Goal: Submit feedback/report problem: Submit feedback/report problem

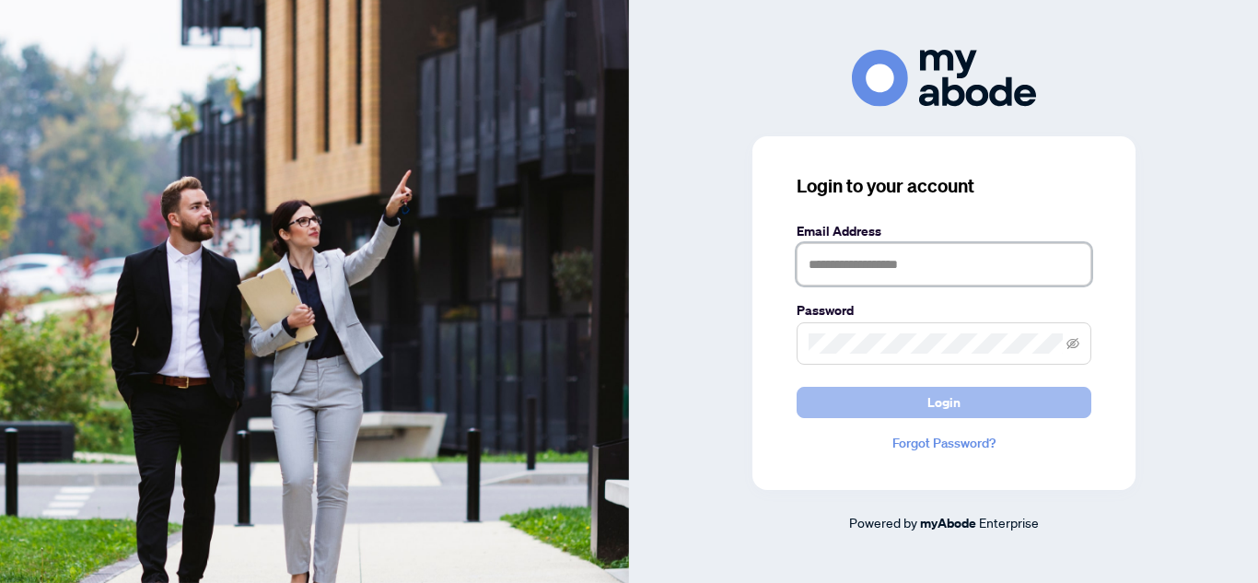
type input "**********"
click at [812, 395] on button "Login" at bounding box center [944, 402] width 295 height 31
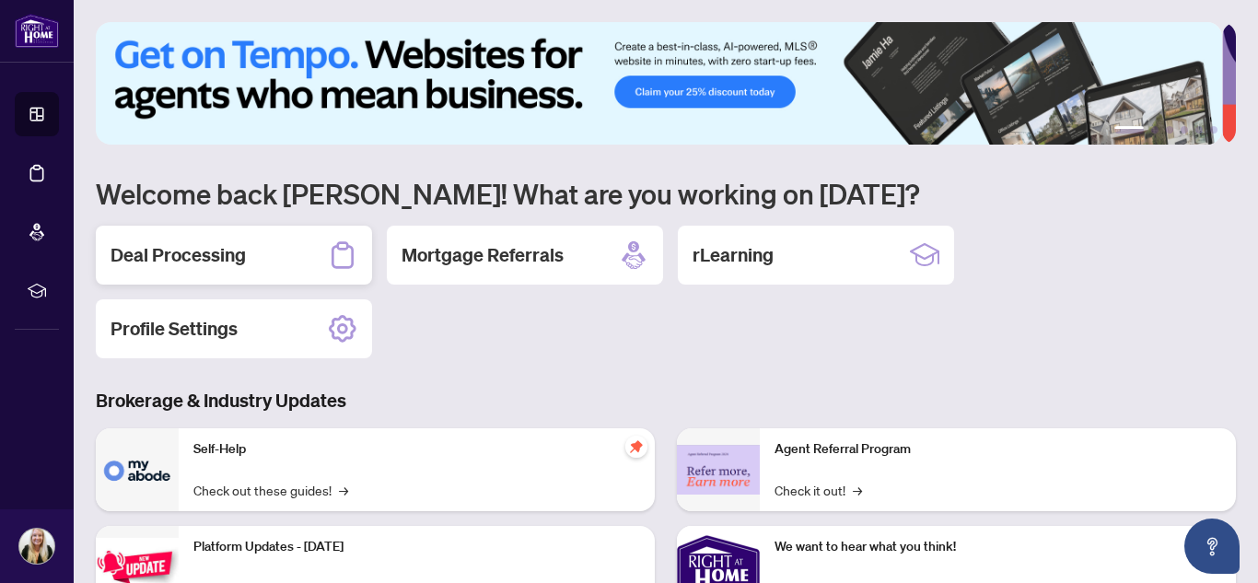
click at [286, 254] on div "Deal Processing" at bounding box center [234, 255] width 276 height 59
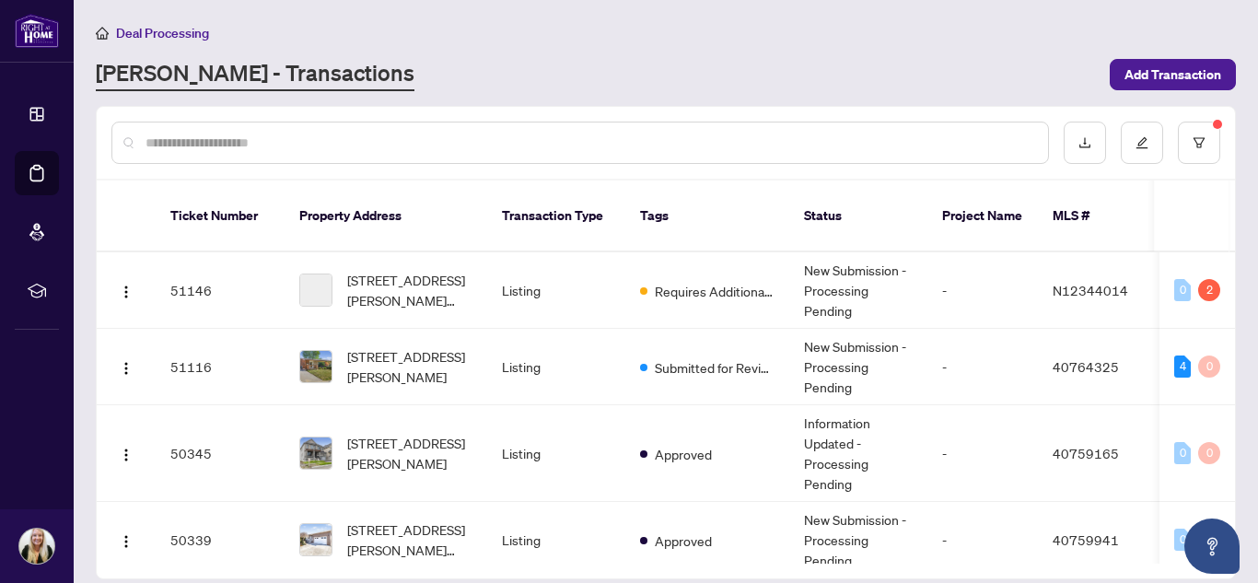
click at [318, 144] on input "text" at bounding box center [590, 143] width 888 height 20
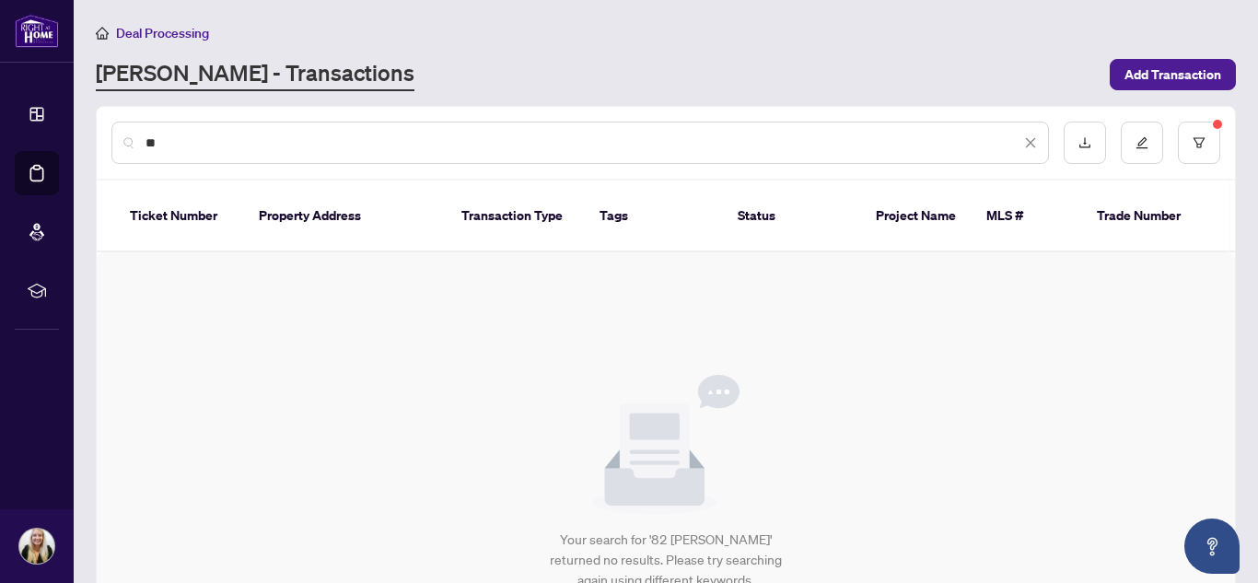
type input "*"
type input "**********"
click at [99, 170] on div "**********" at bounding box center [666, 143] width 1139 height 72
drag, startPoint x: 242, startPoint y: 152, endPoint x: 0, endPoint y: 61, distance: 258.9
click at [0, 95] on div "**********" at bounding box center [629, 291] width 1258 height 583
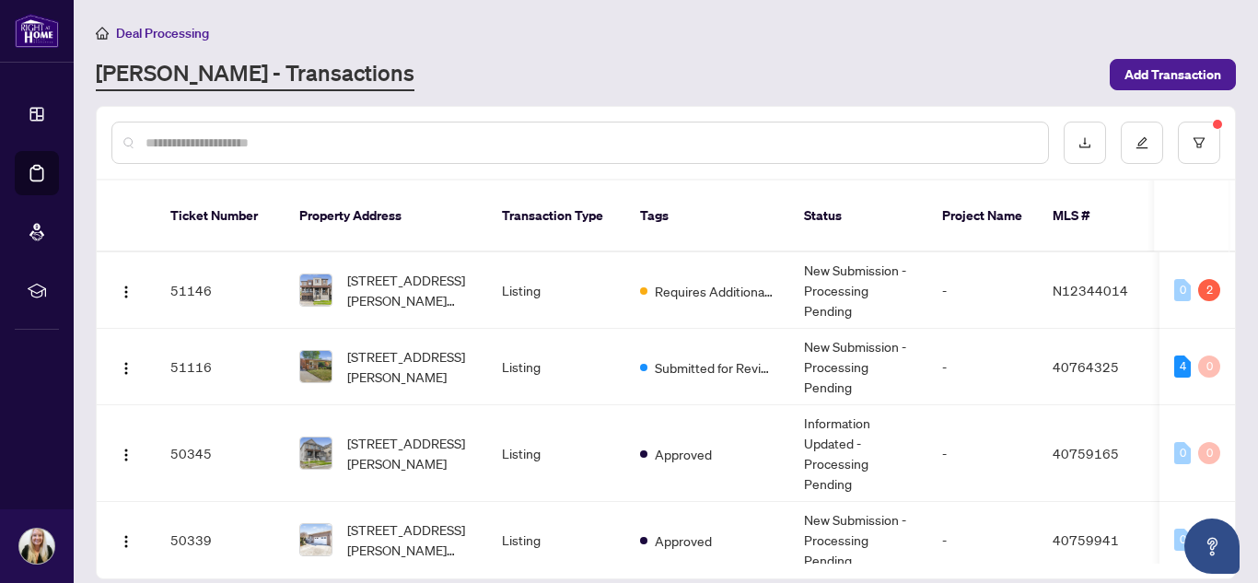
click at [556, 133] on input "text" at bounding box center [590, 143] width 888 height 20
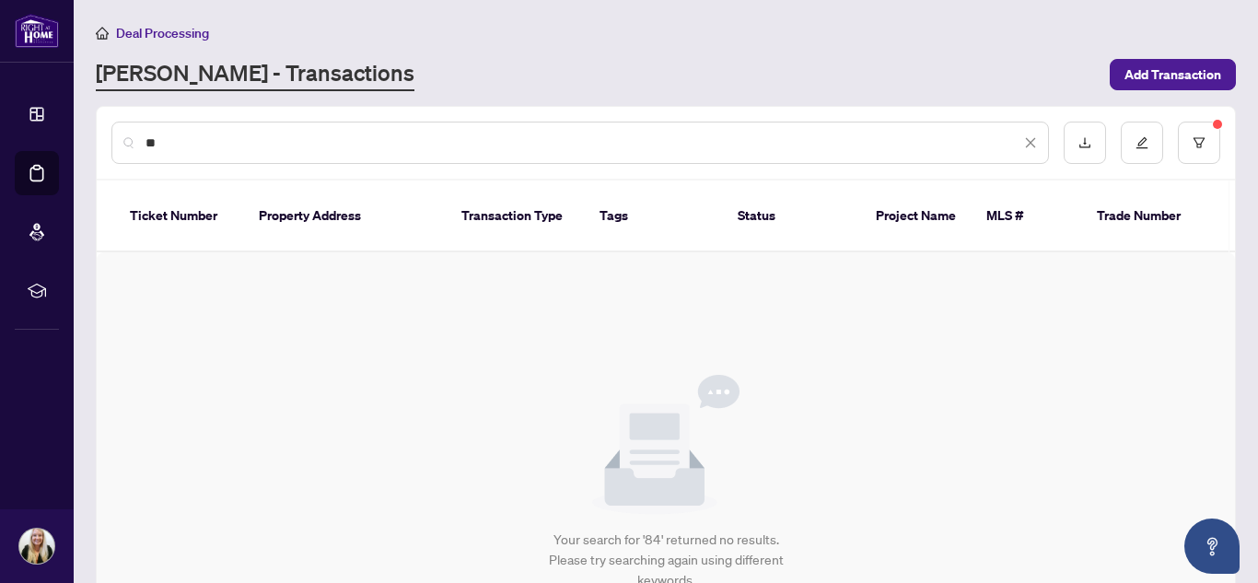
type input "*"
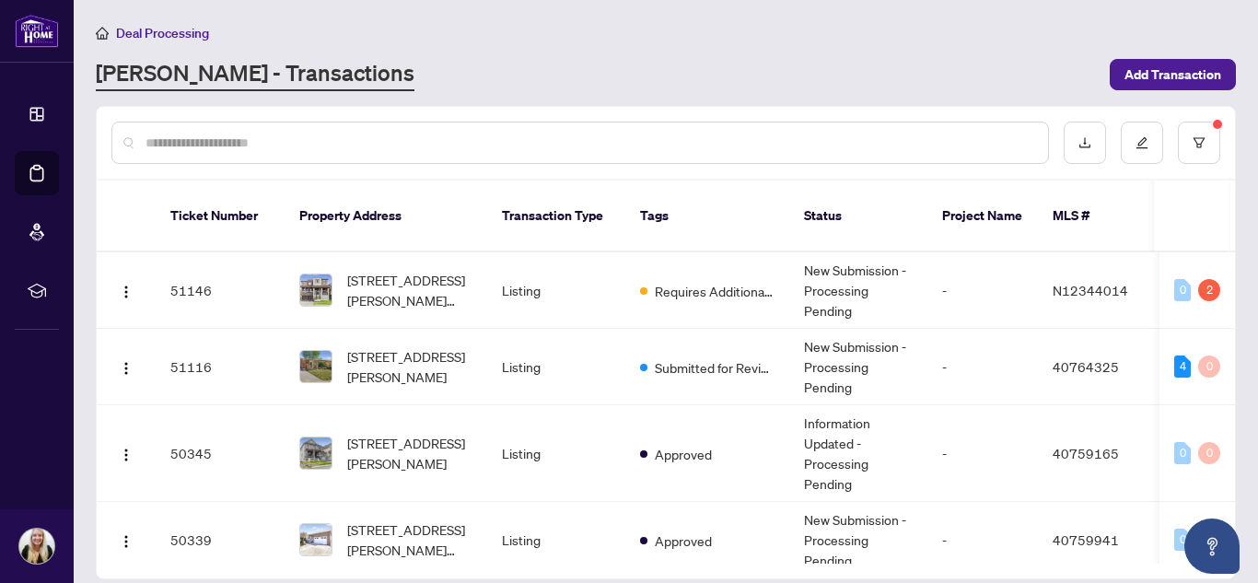
click at [501, 134] on input "text" at bounding box center [590, 143] width 888 height 20
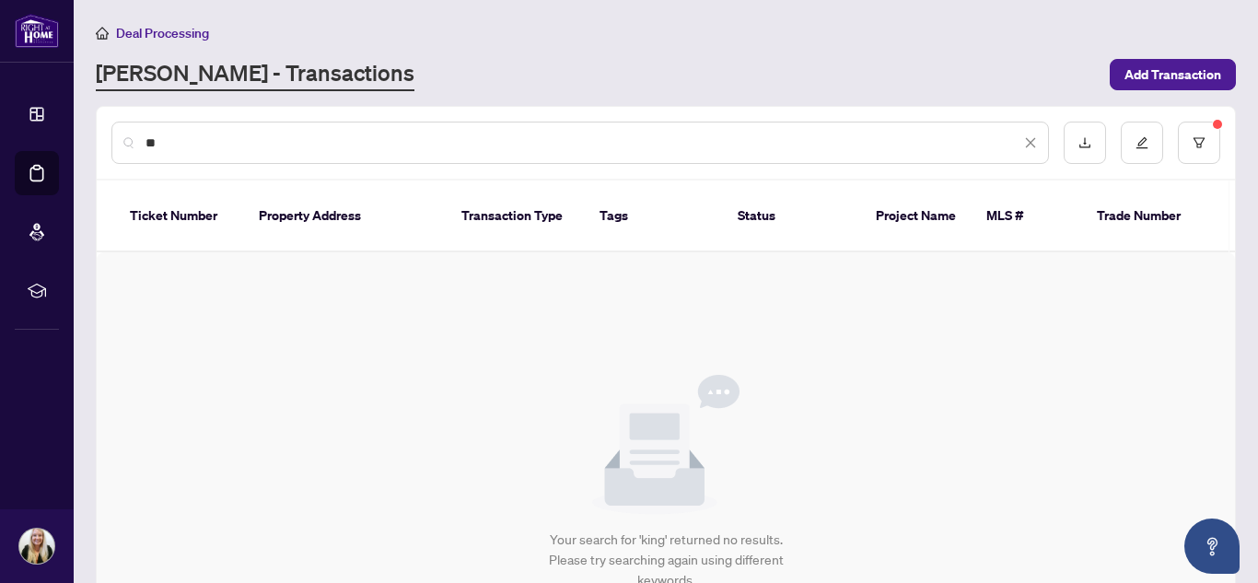
type input "*"
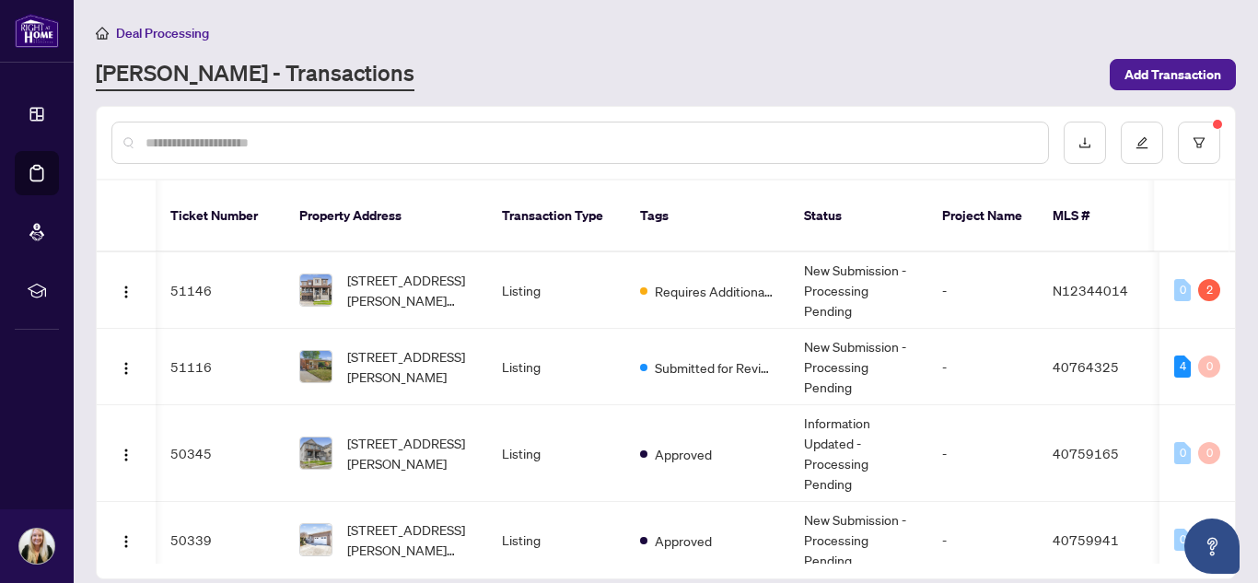
scroll to position [0, 170]
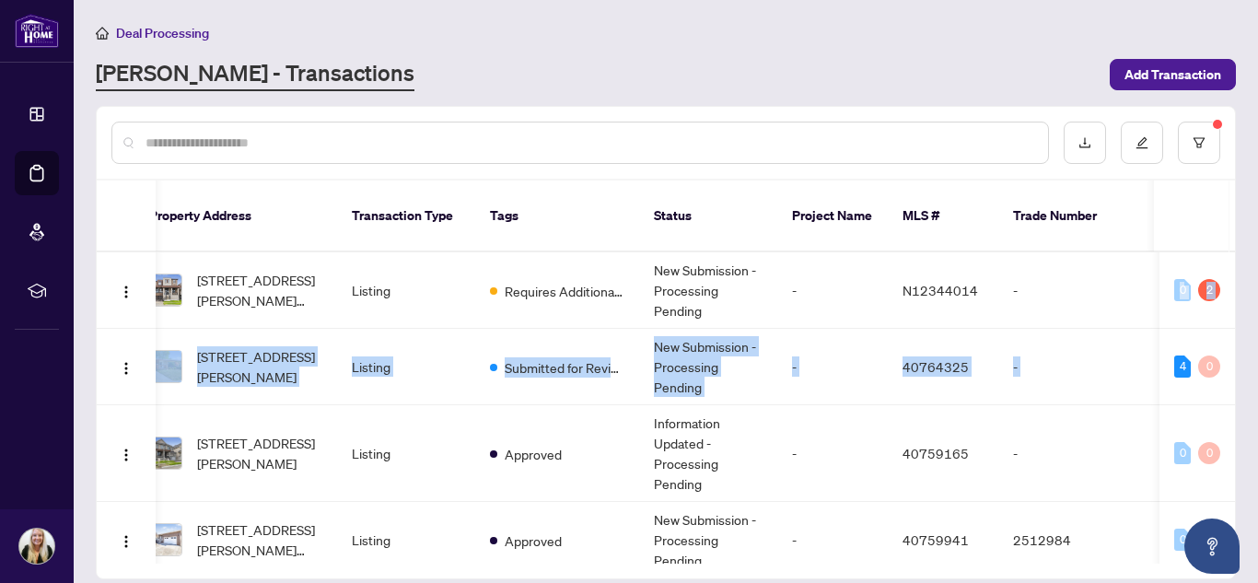
drag, startPoint x: 1233, startPoint y: 262, endPoint x: 1235, endPoint y: 381, distance: 119.8
click at [1235, 381] on div "Ticket Number Property Address Transaction Type Tags Status Project Name MLS # …" at bounding box center [666, 343] width 1140 height 474
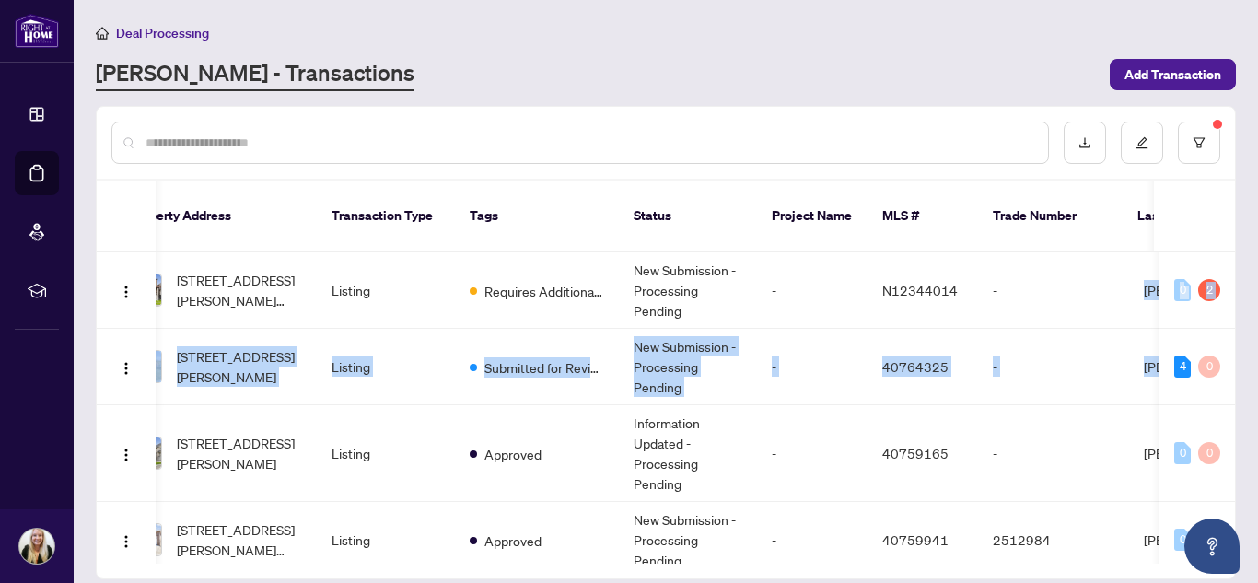
scroll to position [0, 0]
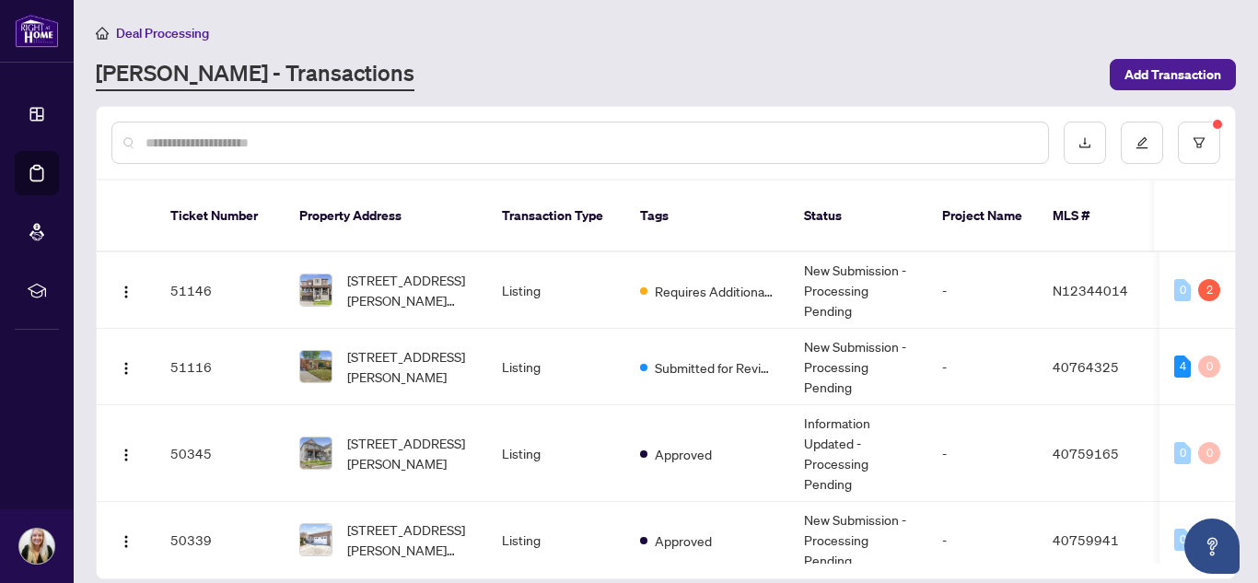
click at [502, 100] on main "Deal Processing RAHR - Transactions Add Transaction Ticket Number Property Addr…" at bounding box center [666, 291] width 1185 height 583
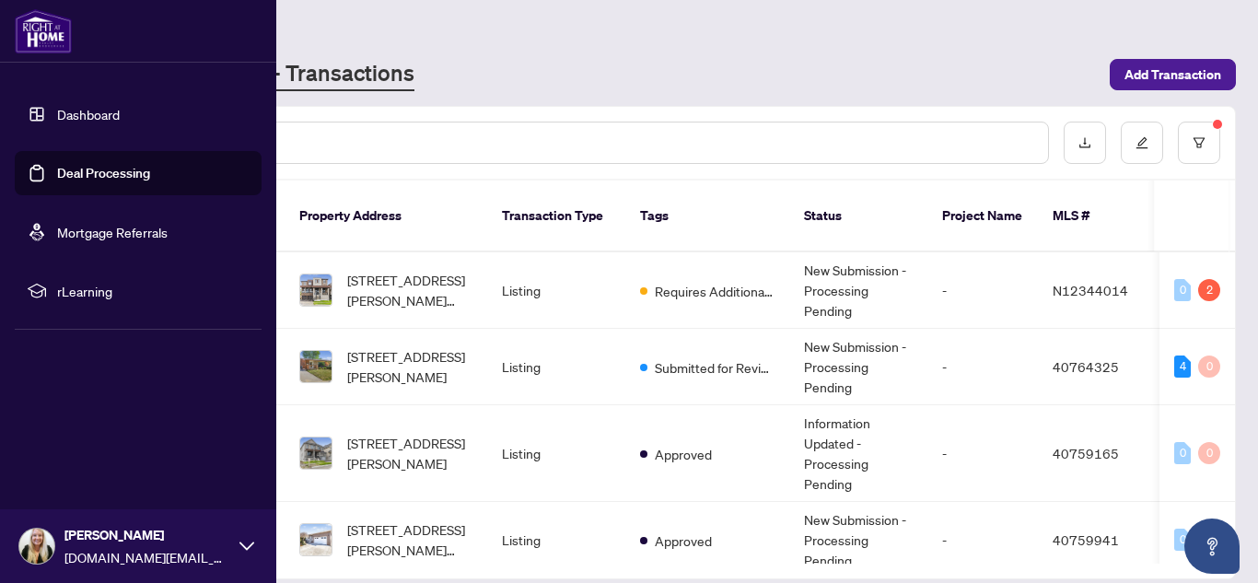
click at [112, 114] on link "Dashboard" at bounding box center [88, 114] width 63 height 17
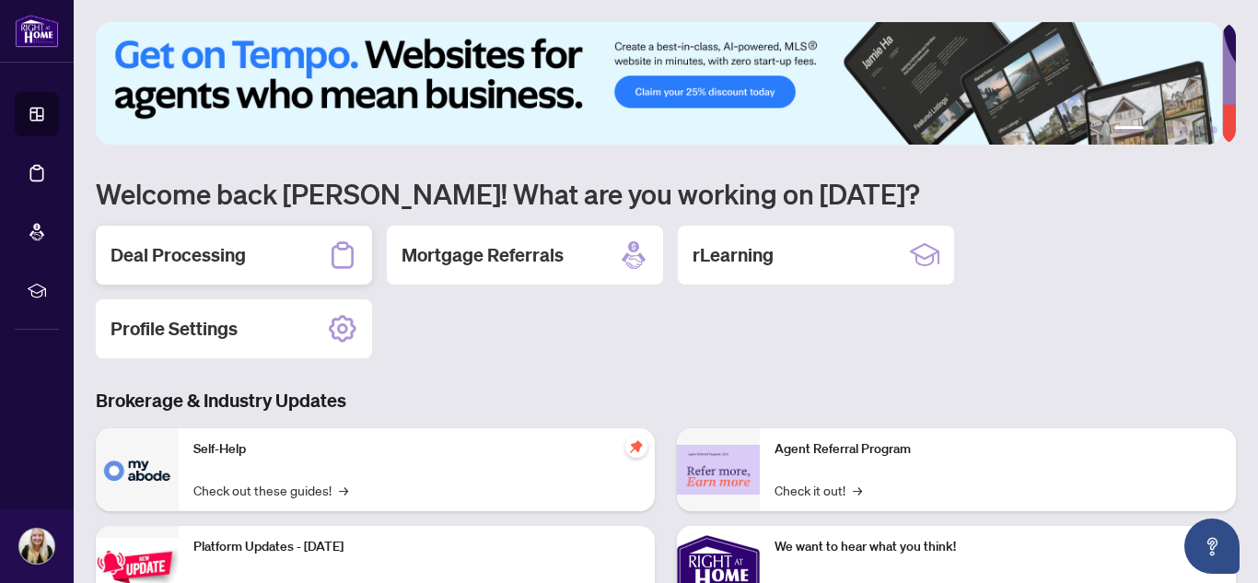
click at [245, 248] on h2 "Deal Processing" at bounding box center [178, 255] width 135 height 26
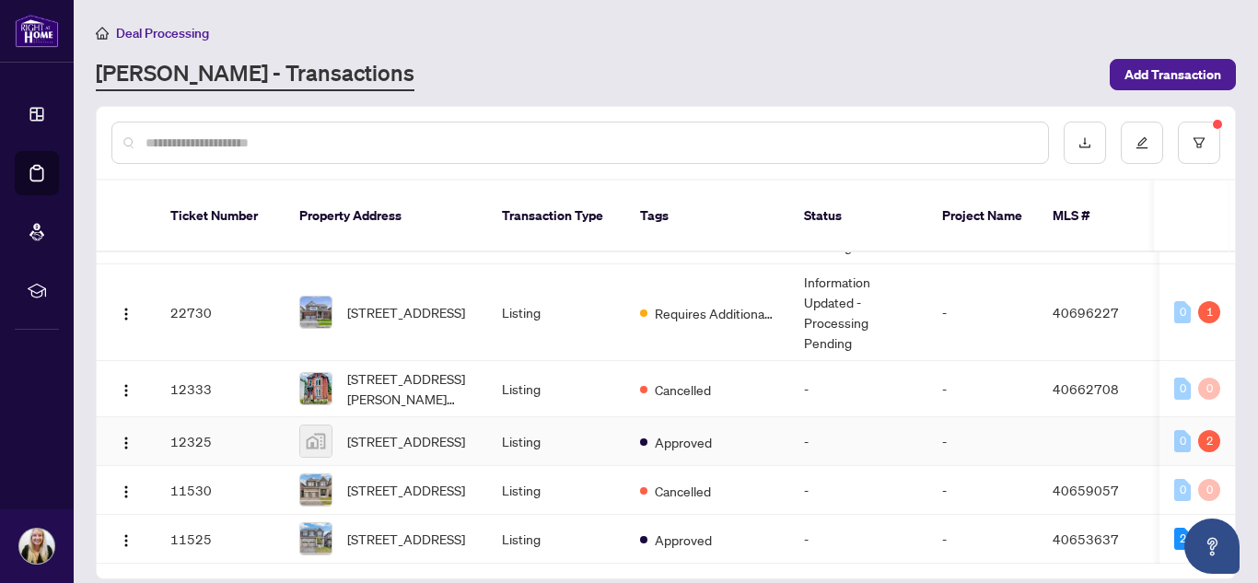
scroll to position [1498, 0]
click at [1204, 550] on icon "Open asap" at bounding box center [1212, 546] width 23 height 23
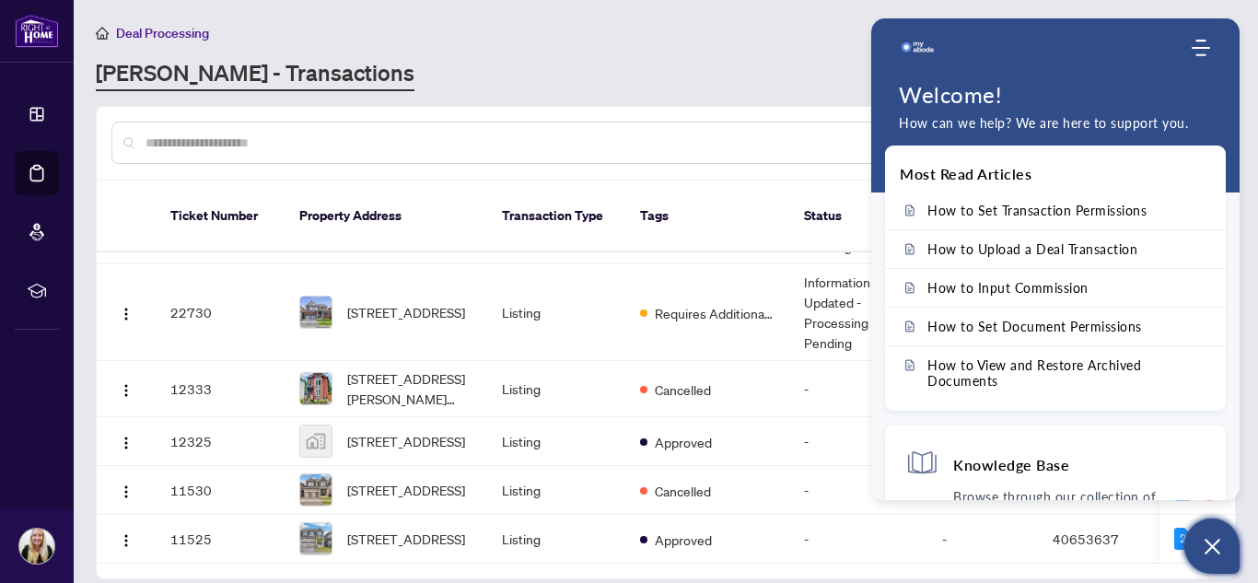
click at [786, 52] on div "Deal Processing RAHR - Transactions Add Transaction" at bounding box center [666, 56] width 1140 height 69
drag, startPoint x: 681, startPoint y: 15, endPoint x: 638, endPoint y: 4, distance: 43.8
click at [681, 14] on main "Deal Processing RAHR - Transactions Add Transaction Ticket Number Property Addr…" at bounding box center [666, 291] width 1185 height 583
click at [743, 82] on div "RAHR - Transactions" at bounding box center [597, 74] width 1003 height 33
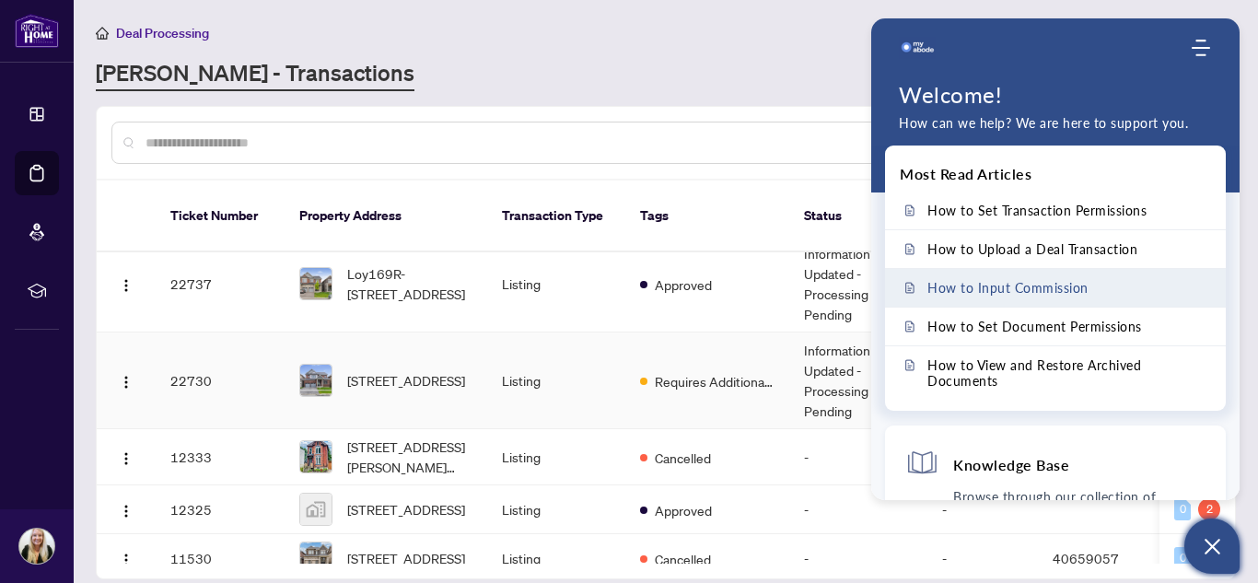
scroll to position [1037, 0]
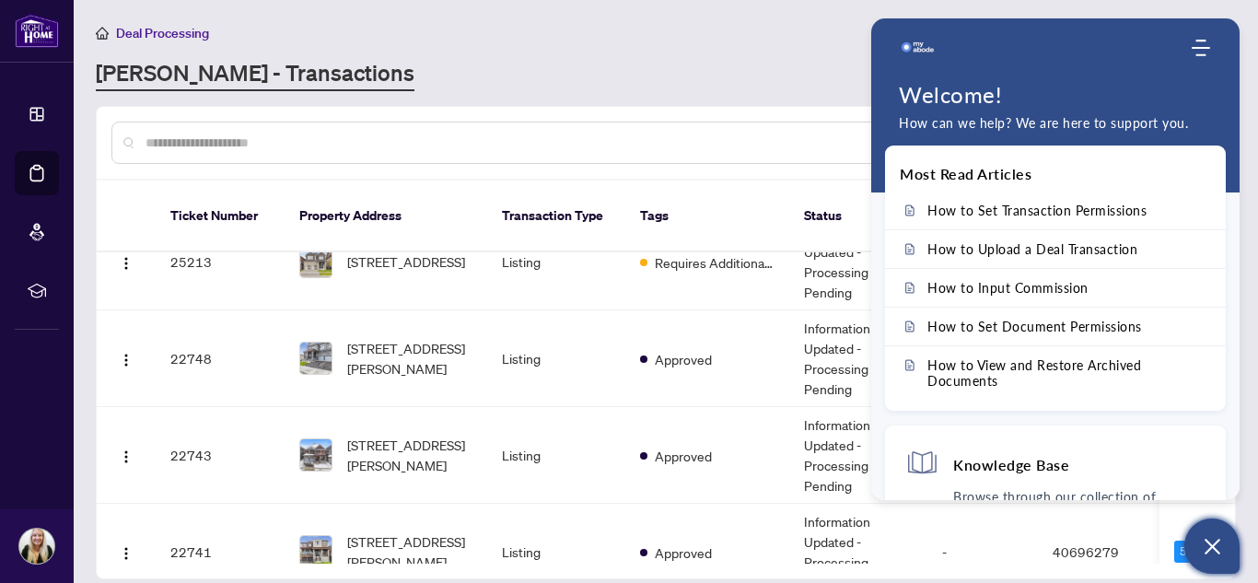
drag, startPoint x: 1210, startPoint y: 555, endPoint x: 1200, endPoint y: 541, distance: 17.1
click at [1210, 555] on icon "Open asap" at bounding box center [1212, 546] width 23 height 23
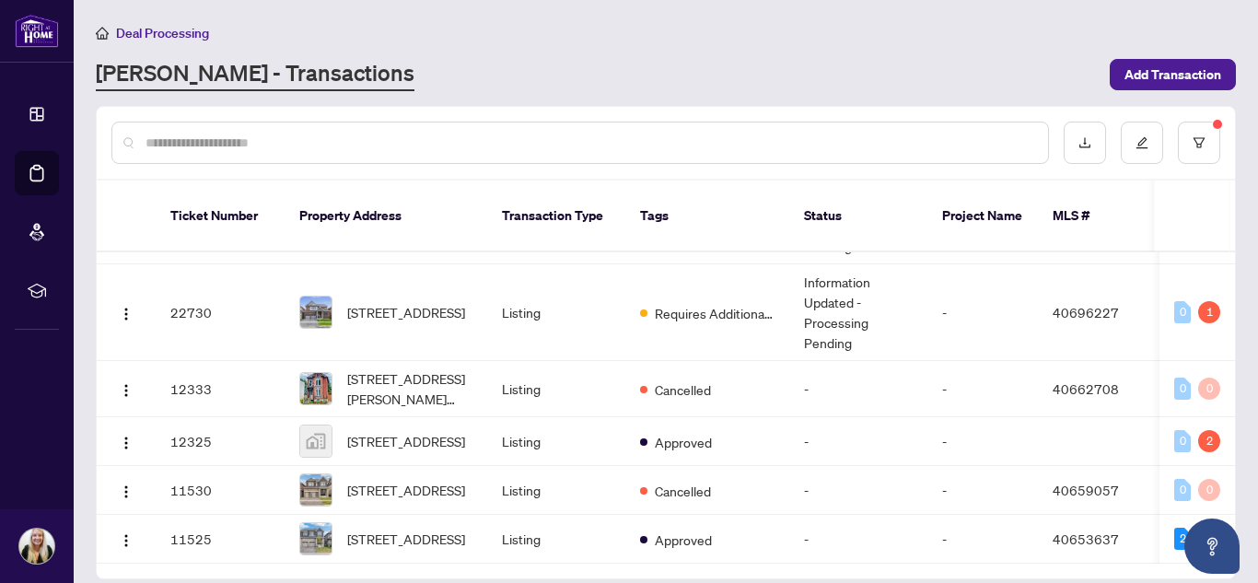
scroll to position [0, 0]
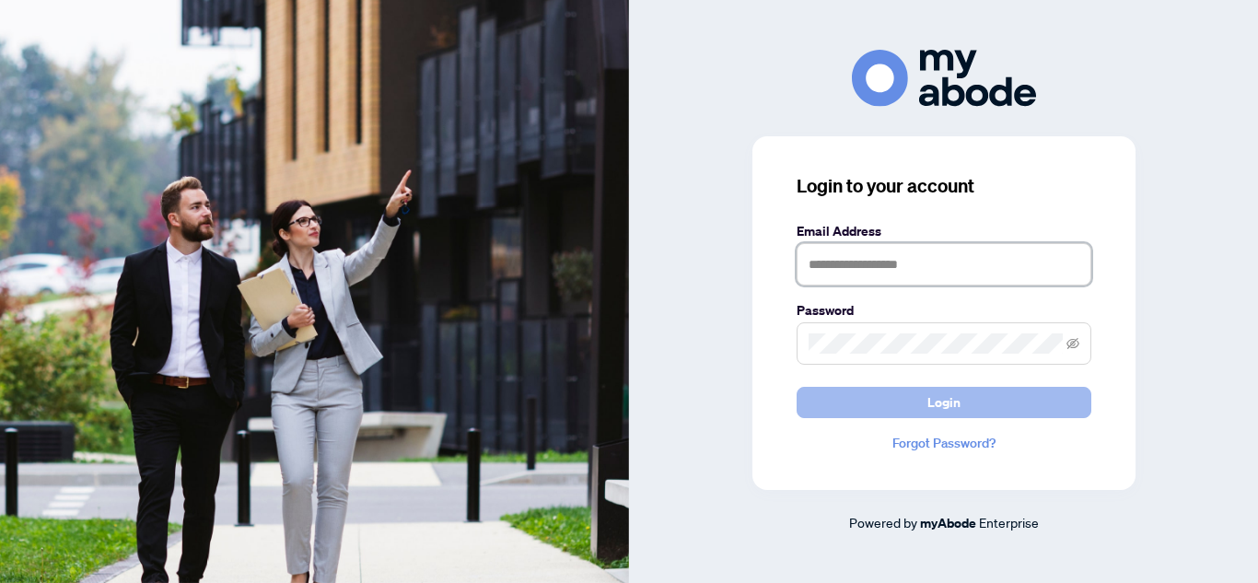
type input "**********"
click at [890, 397] on button "Login" at bounding box center [944, 402] width 295 height 31
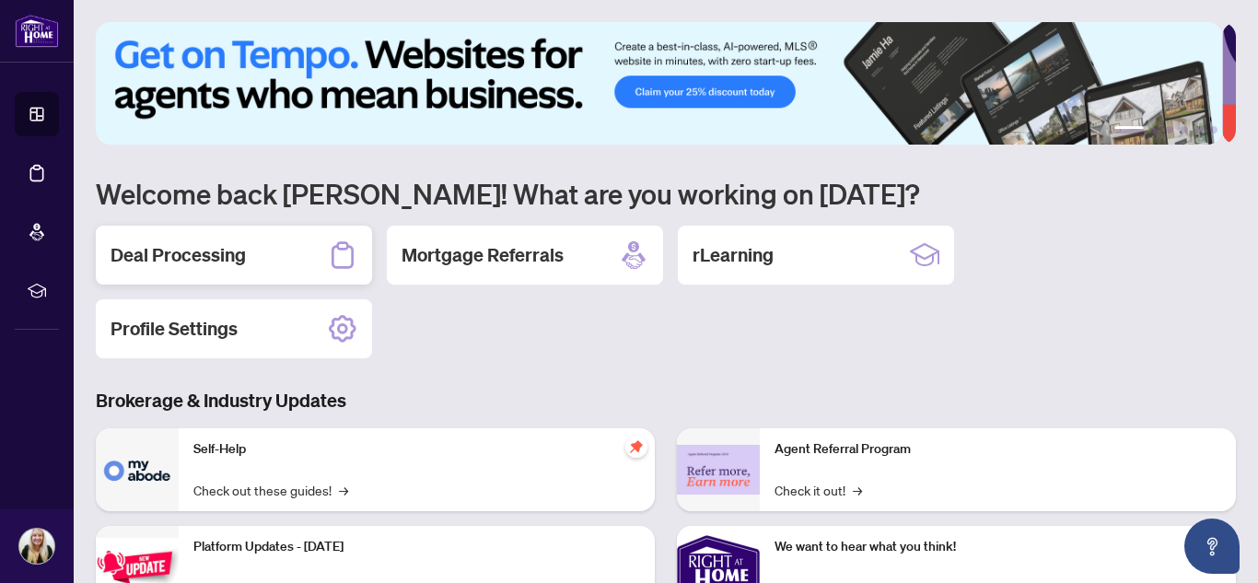
click at [240, 246] on h2 "Deal Processing" at bounding box center [178, 255] width 135 height 26
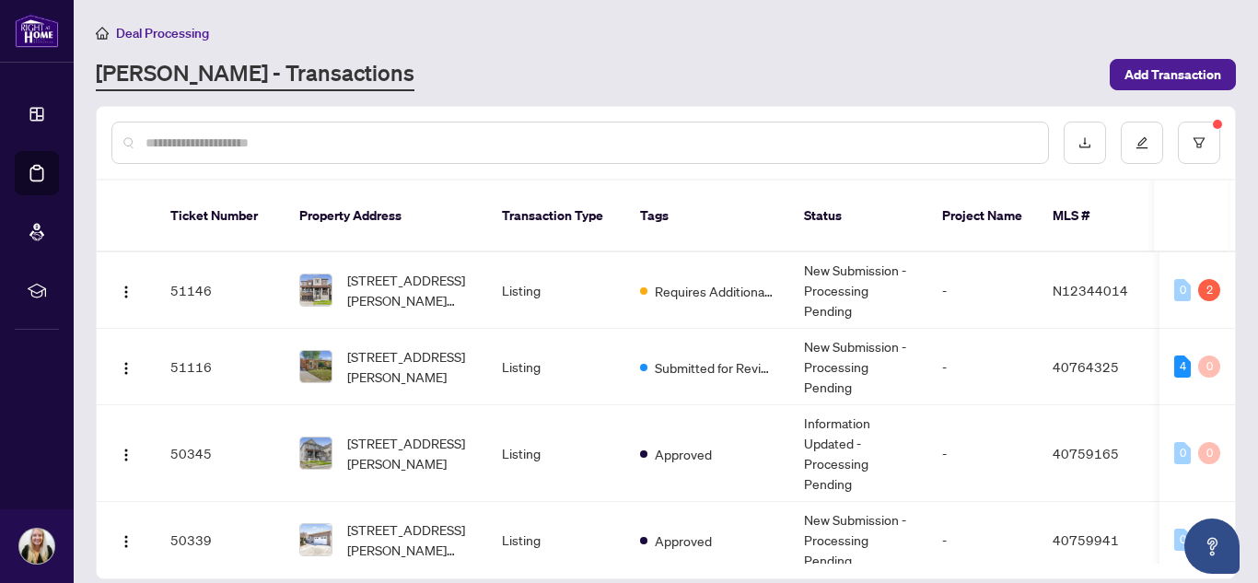
click at [830, 138] on input "text" at bounding box center [590, 143] width 888 height 20
click at [1231, 538] on button "Open asap" at bounding box center [1212, 546] width 55 height 55
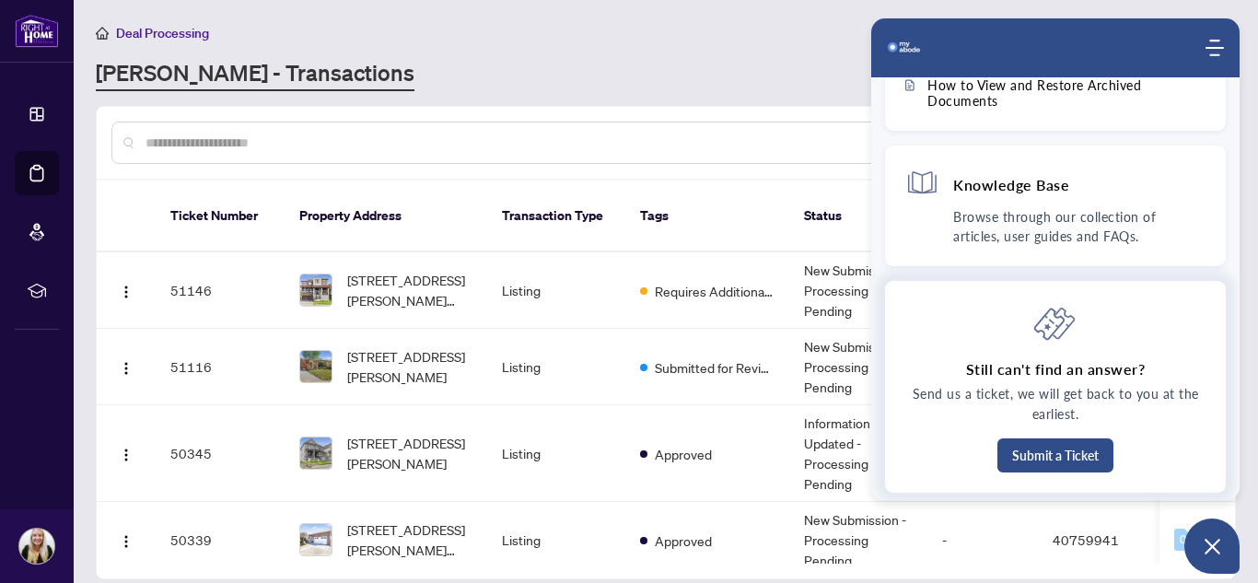
scroll to position [218, 0]
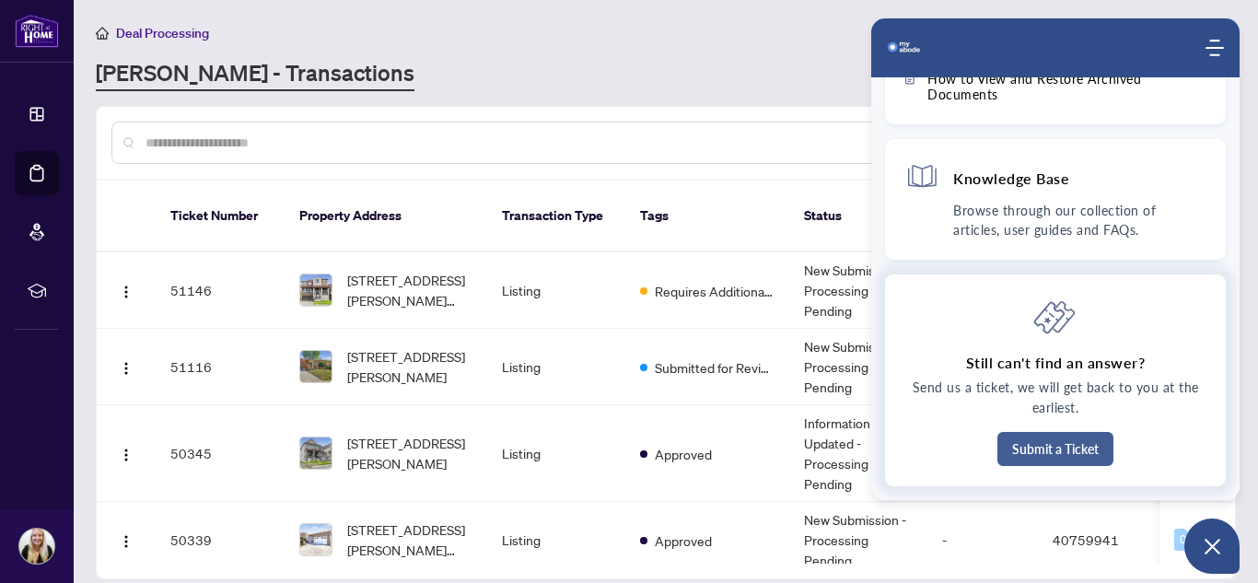
click at [1036, 455] on button "Submit a Ticket" at bounding box center [1056, 449] width 116 height 34
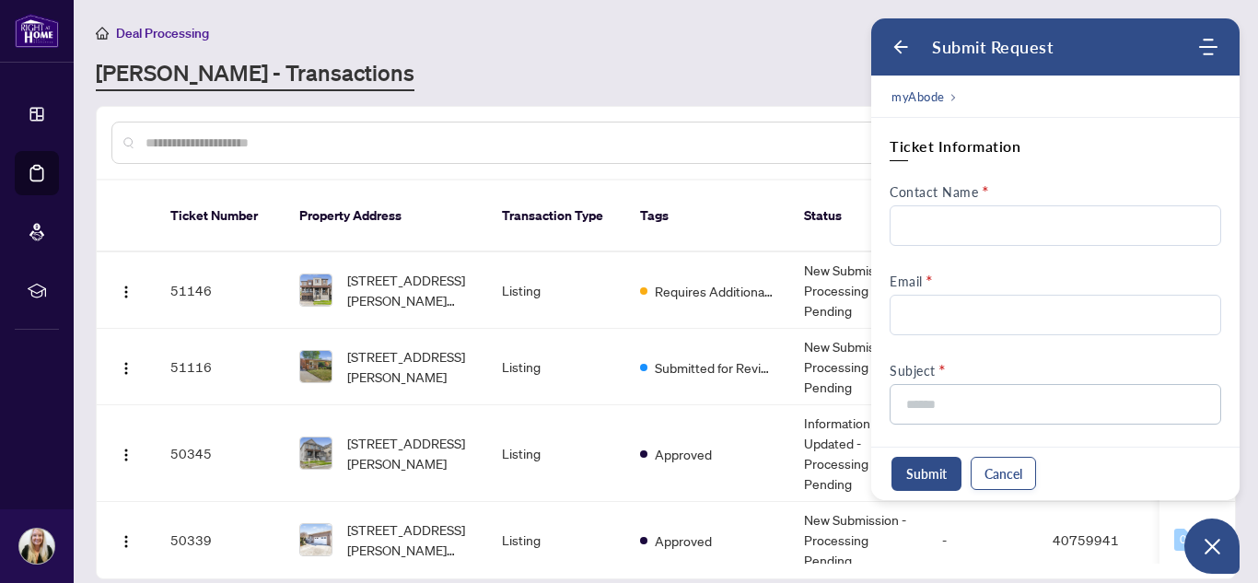
scroll to position [0, 0]
click at [965, 238] on input "Contact Name" at bounding box center [1056, 225] width 332 height 41
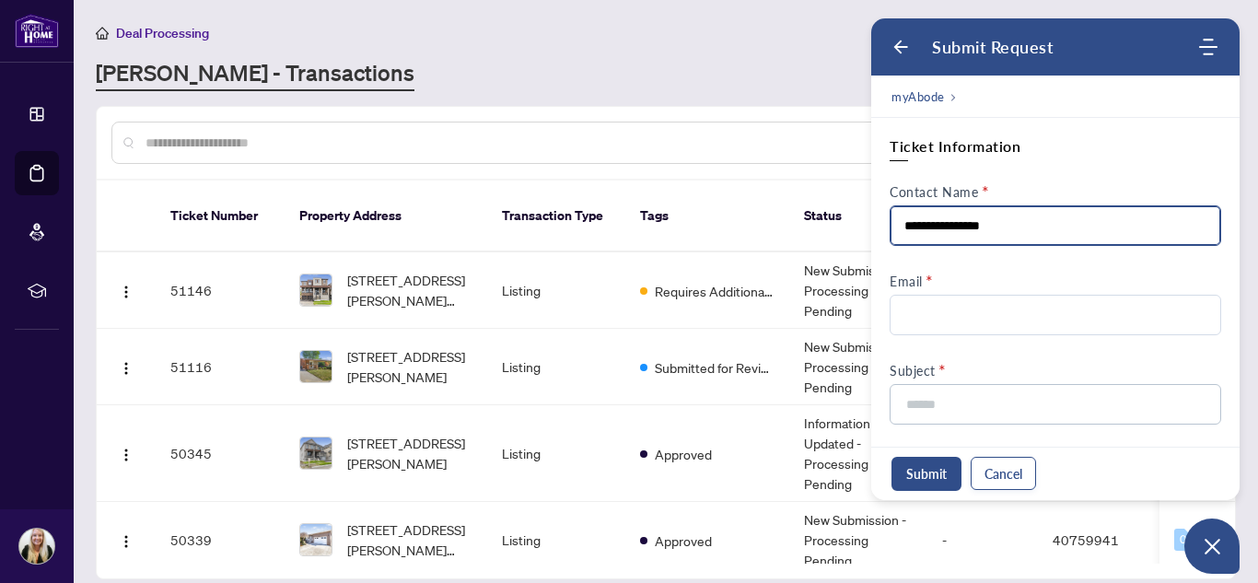
type input "**********"
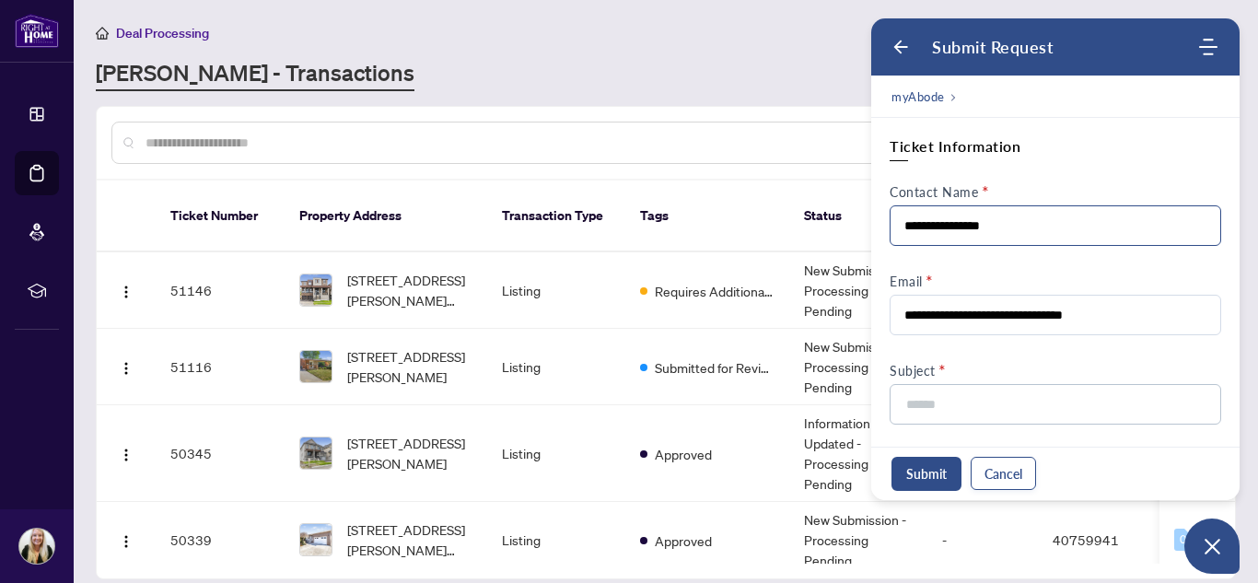
type input "**********"
type input "*"
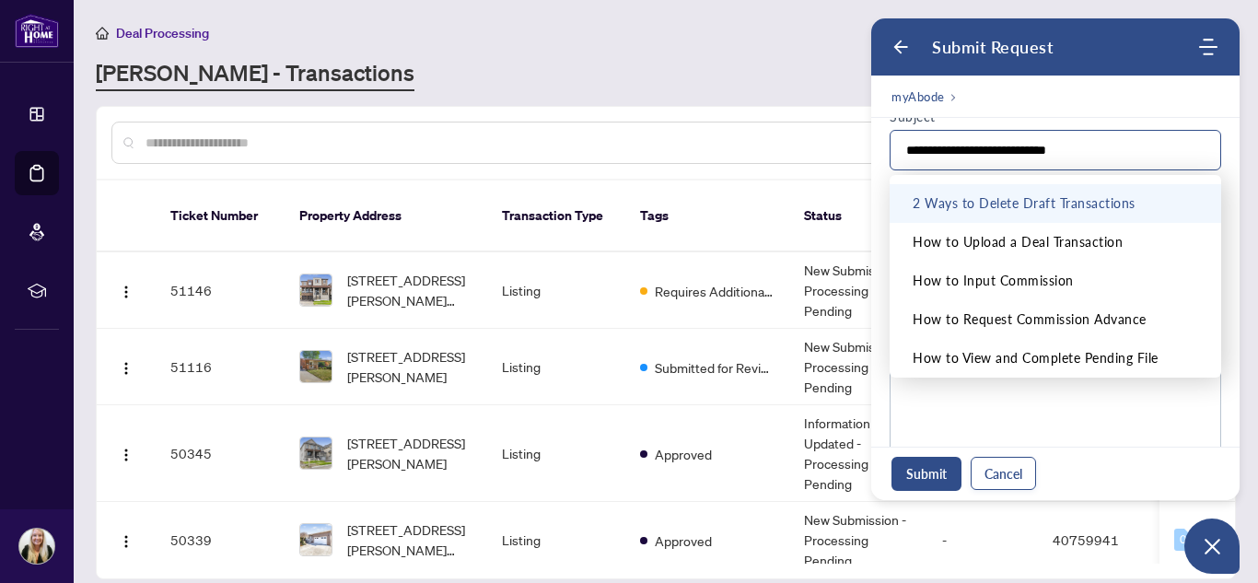
scroll to position [276, 0]
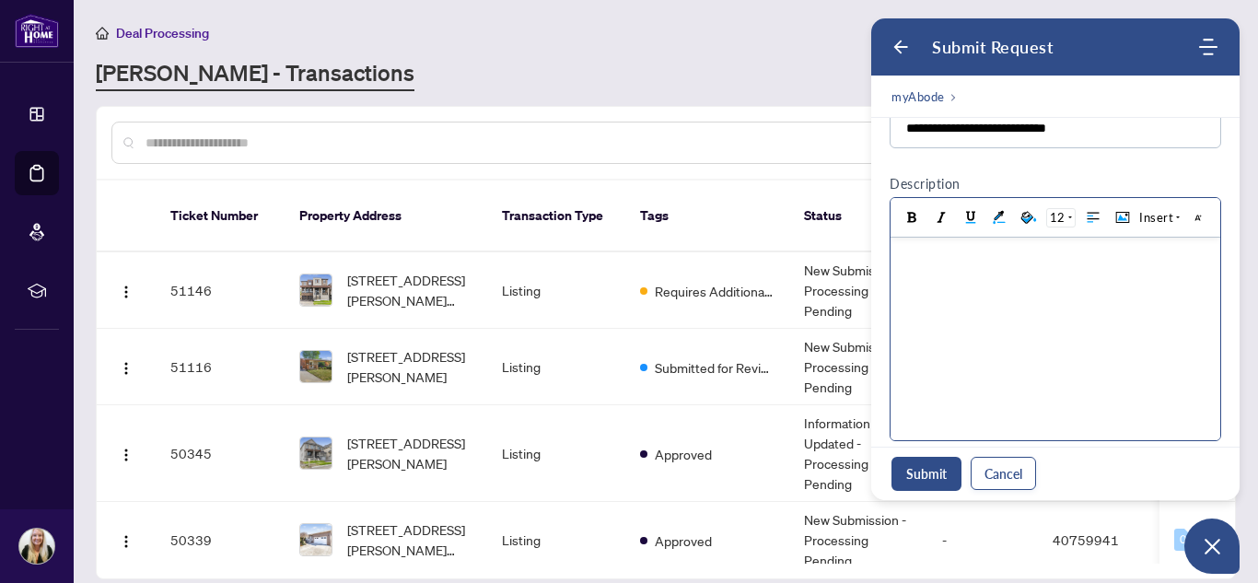
type input "**********"
click at [1059, 286] on body at bounding box center [1056, 339] width 330 height 203
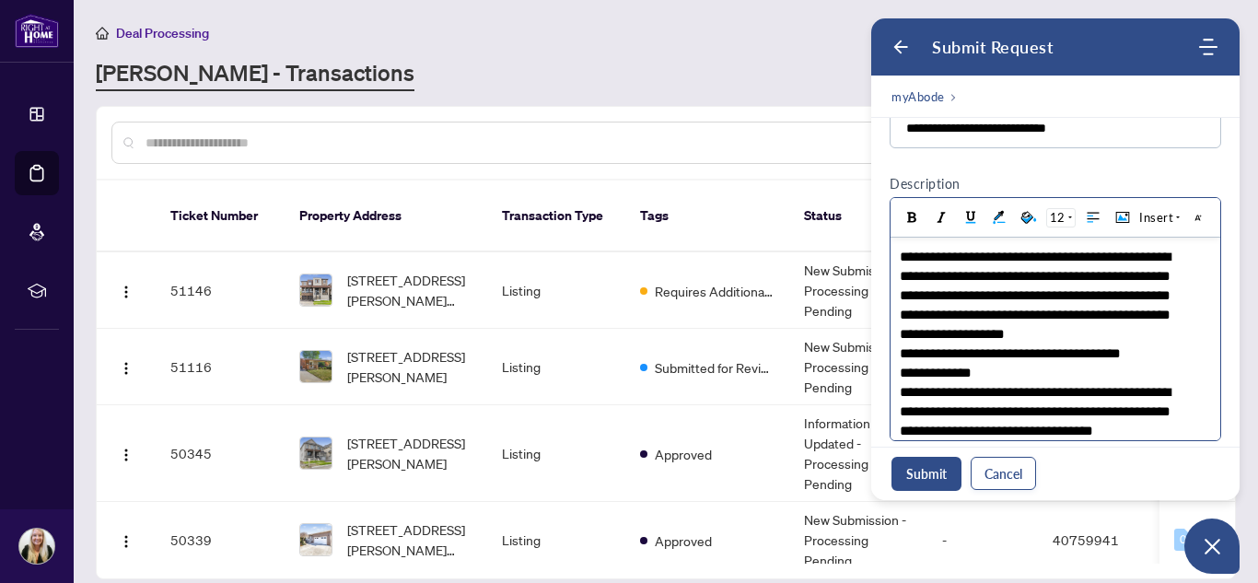
scroll to position [18, 0]
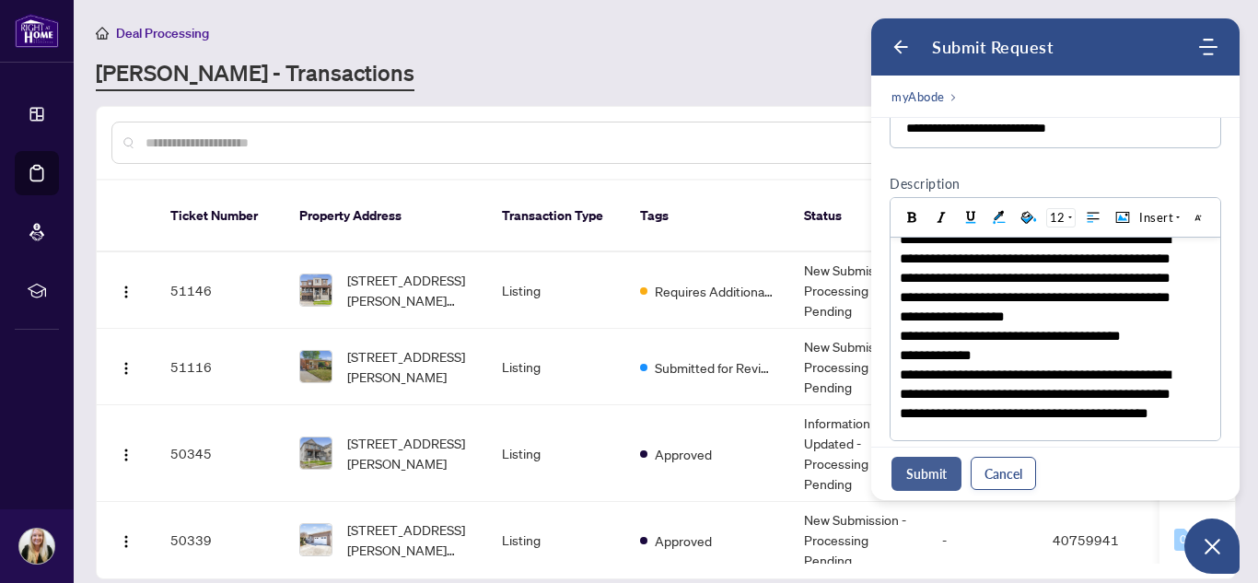
click at [925, 475] on button "Submit" at bounding box center [927, 474] width 70 height 34
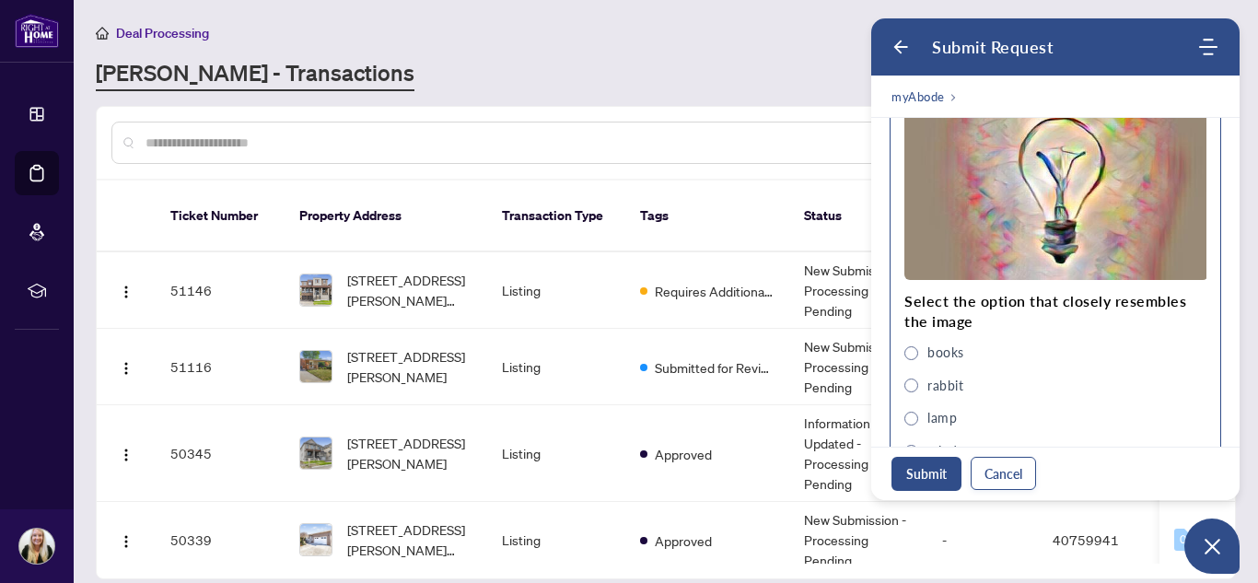
scroll to position [908, 0]
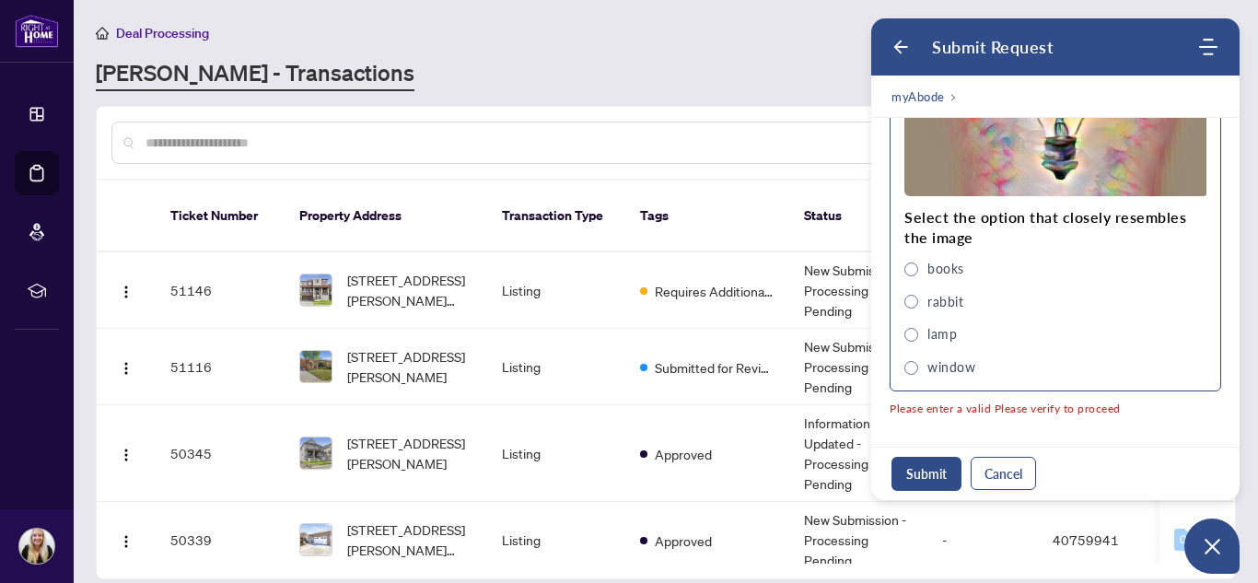
click at [906, 337] on span "lamp" at bounding box center [912, 335] width 14 height 14
click at [915, 474] on button "Submit" at bounding box center [927, 474] width 70 height 34
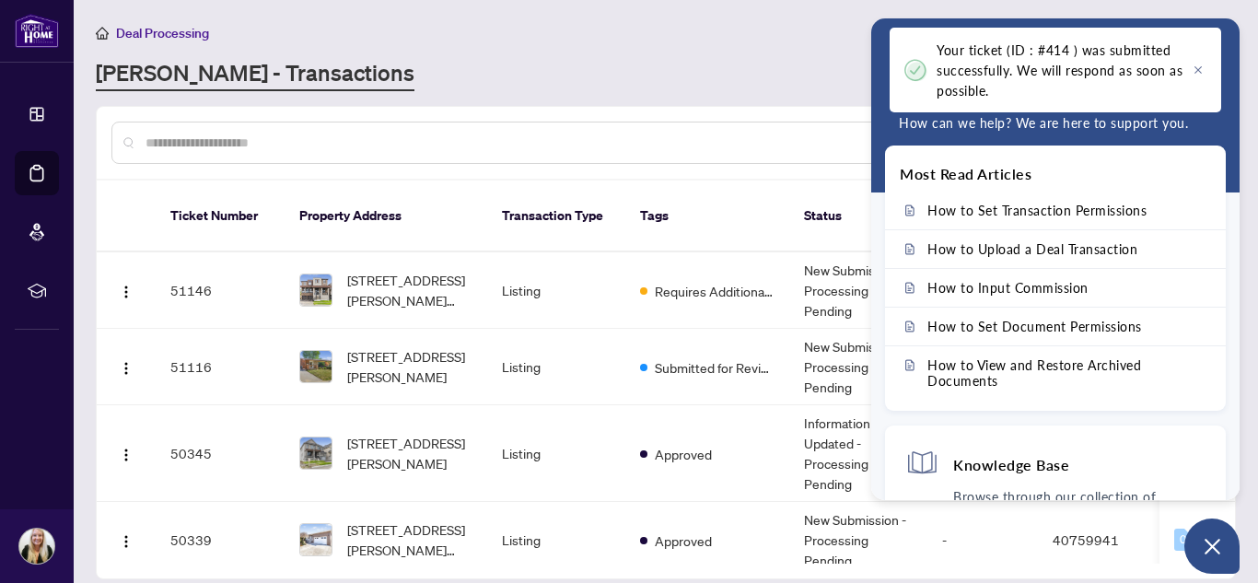
click at [710, 36] on div "Deal Processing" at bounding box center [666, 32] width 1140 height 21
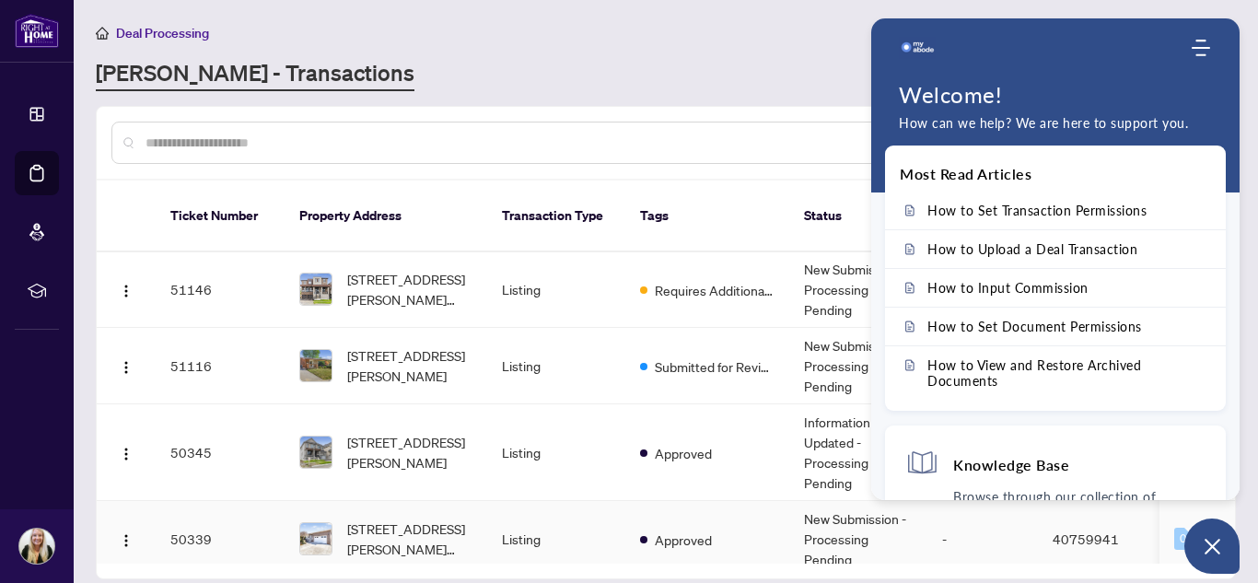
scroll to position [0, 0]
click at [621, 88] on div "RAHR - Transactions" at bounding box center [597, 74] width 1003 height 33
click at [754, 78] on div "RAHR - Transactions" at bounding box center [597, 74] width 1003 height 33
